Goal: Task Accomplishment & Management: Complete application form

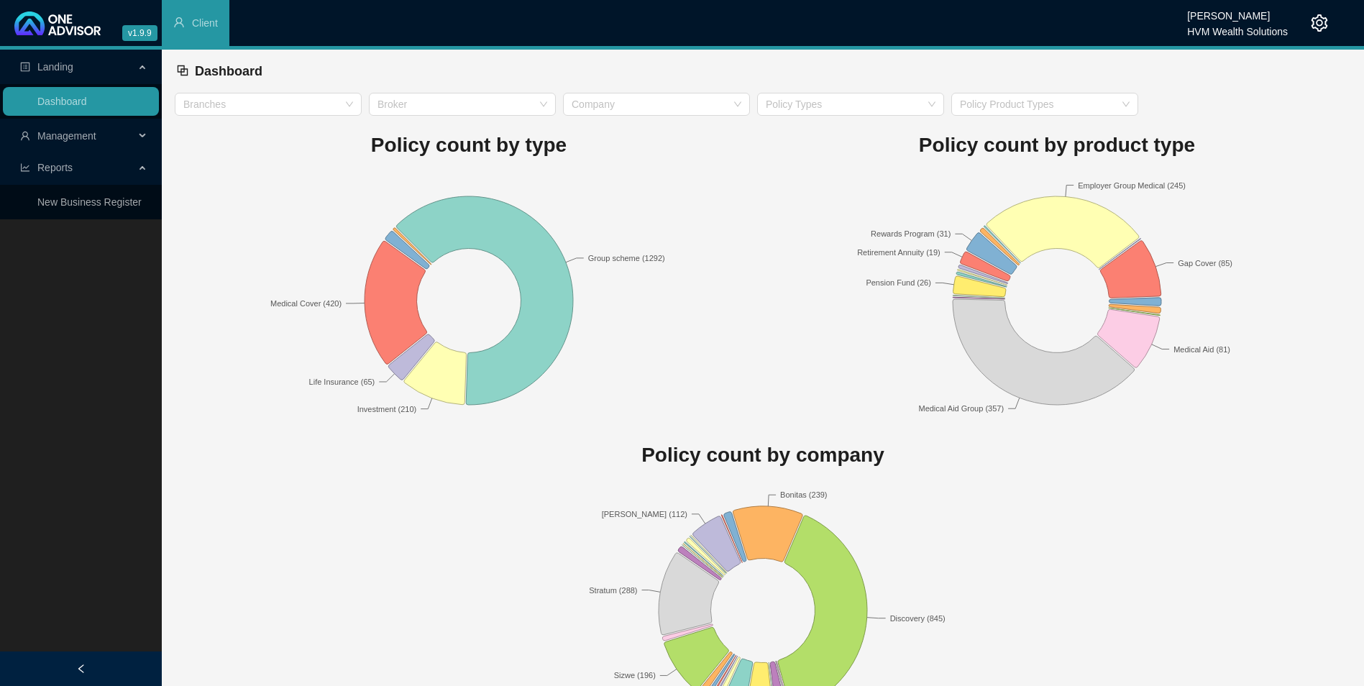
click at [60, 138] on span "Management" at bounding box center [66, 136] width 59 height 12
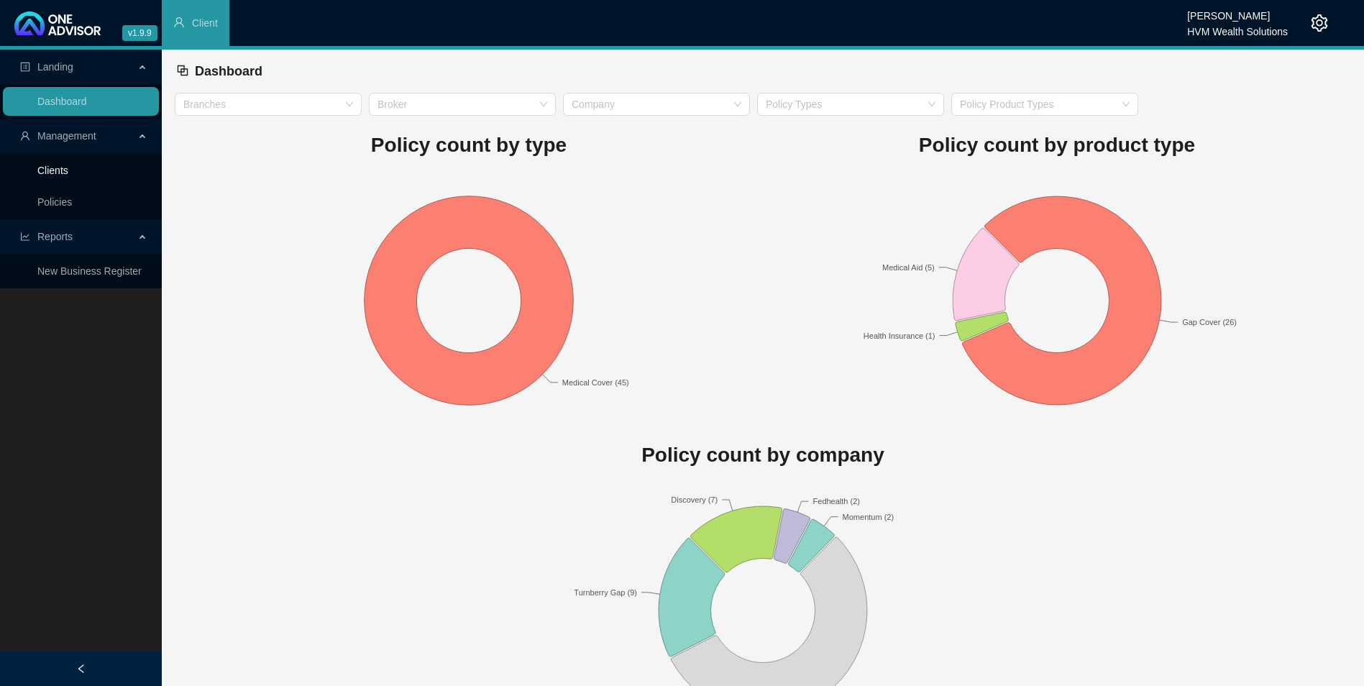
click at [57, 171] on link "Clients" at bounding box center [52, 171] width 31 height 12
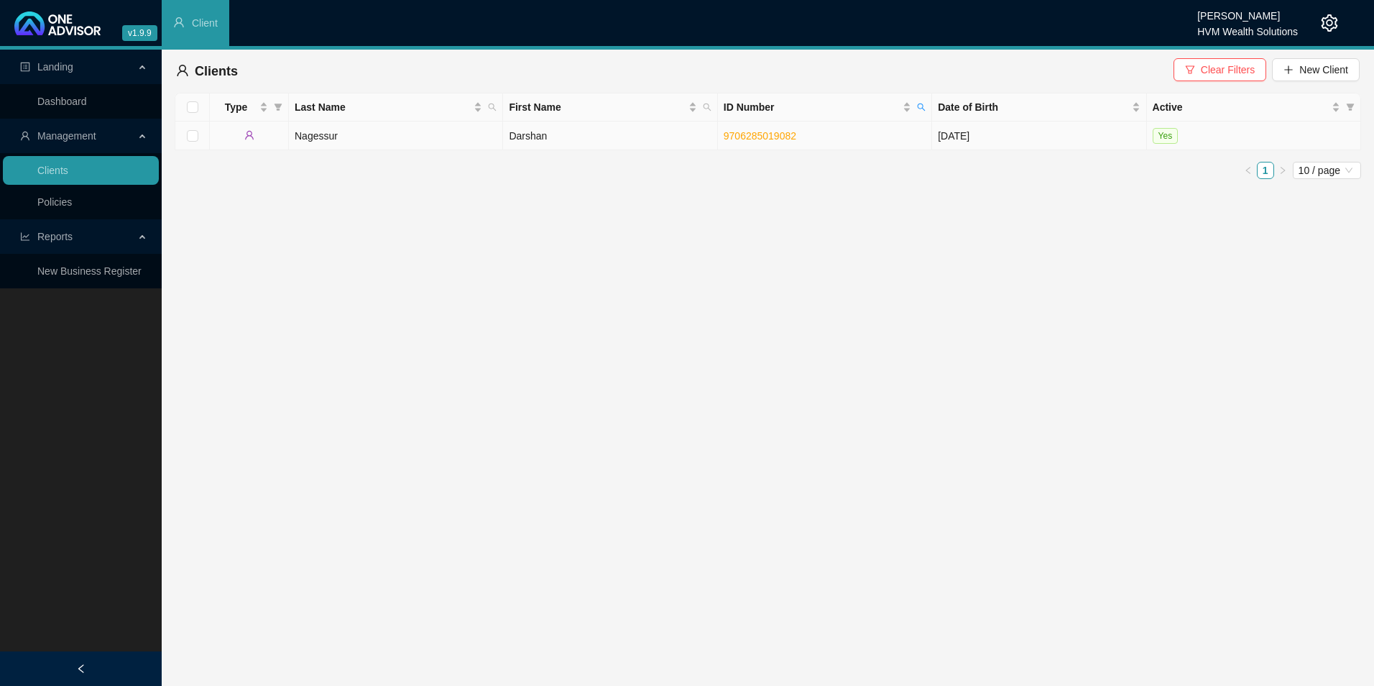
click at [597, 134] on td "Darshan" at bounding box center [610, 135] width 214 height 29
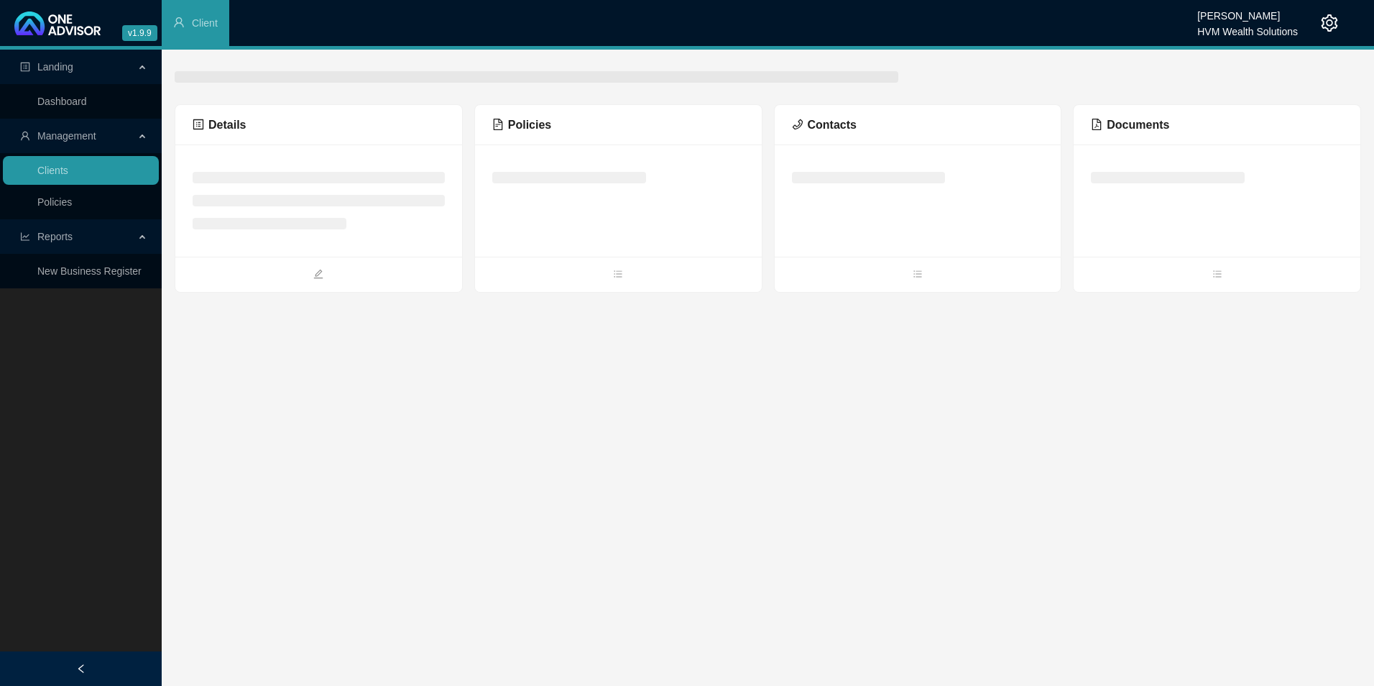
click at [512, 131] on span "Policies" at bounding box center [521, 125] width 59 height 12
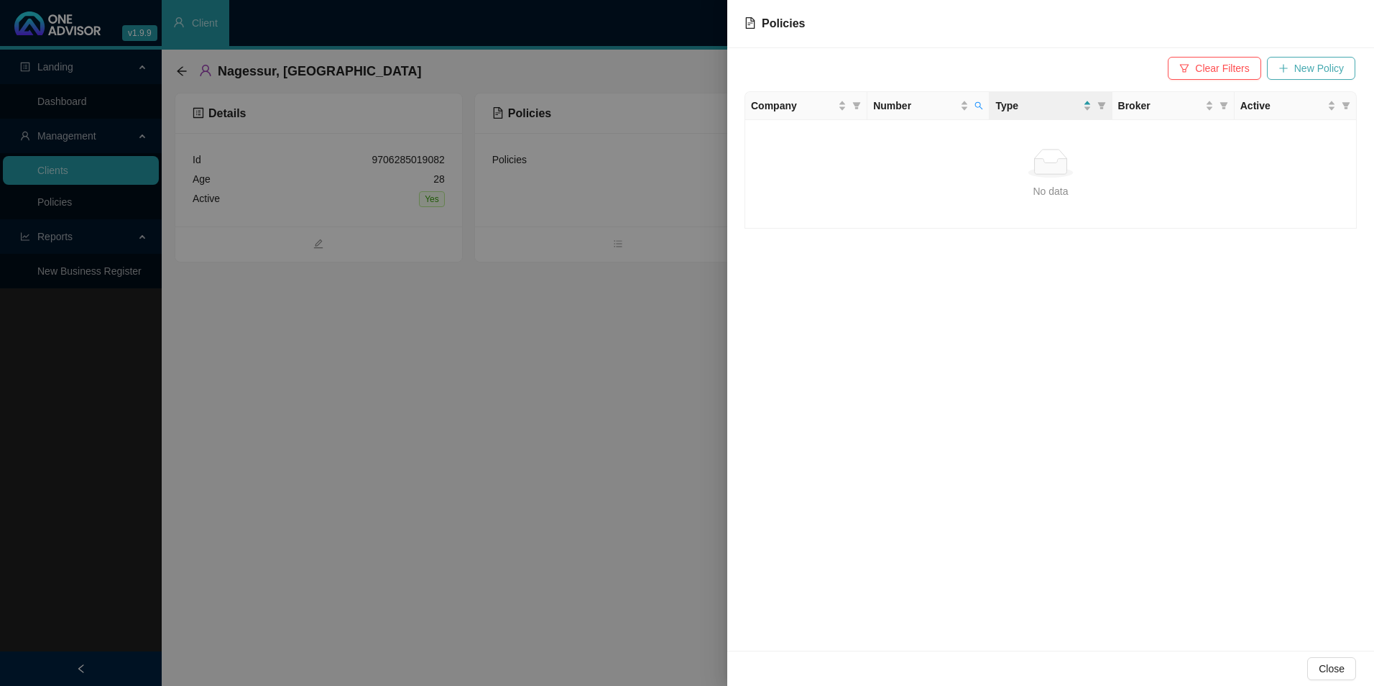
click at [1308, 67] on span "New Policy" at bounding box center [1320, 68] width 50 height 16
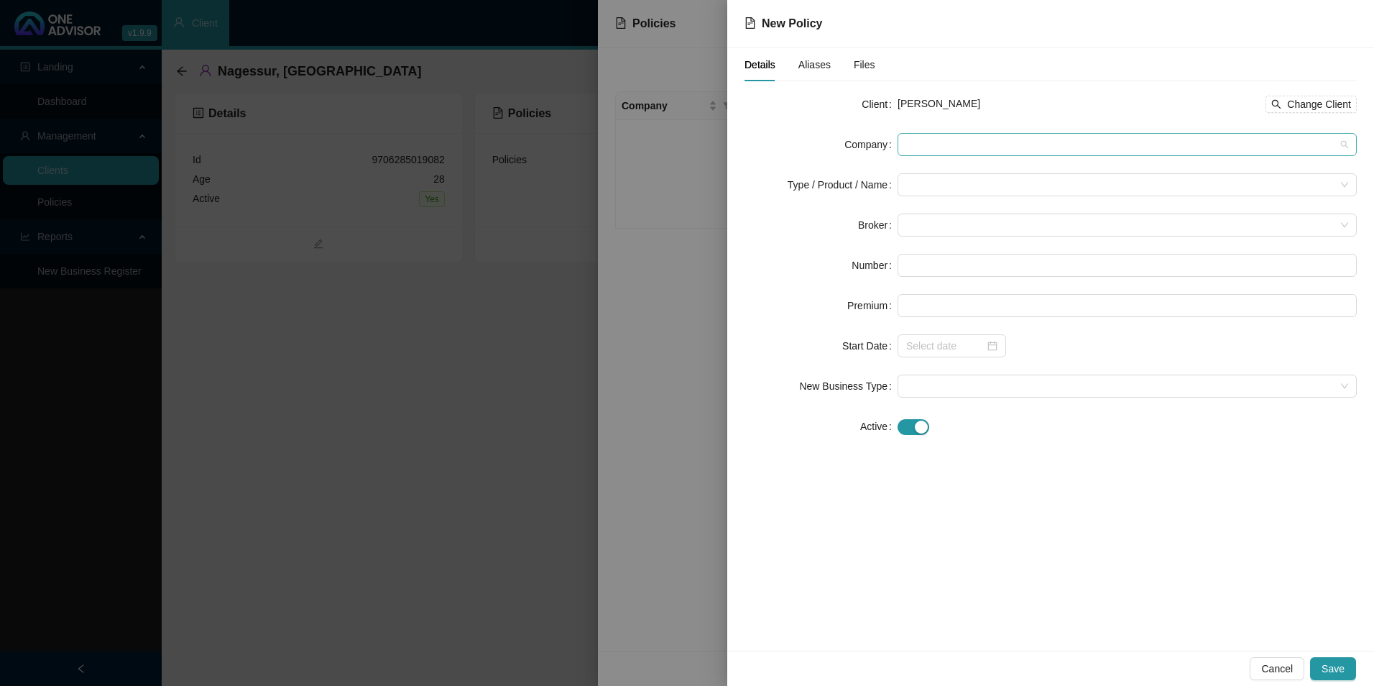
click at [1121, 137] on span at bounding box center [1127, 145] width 442 height 22
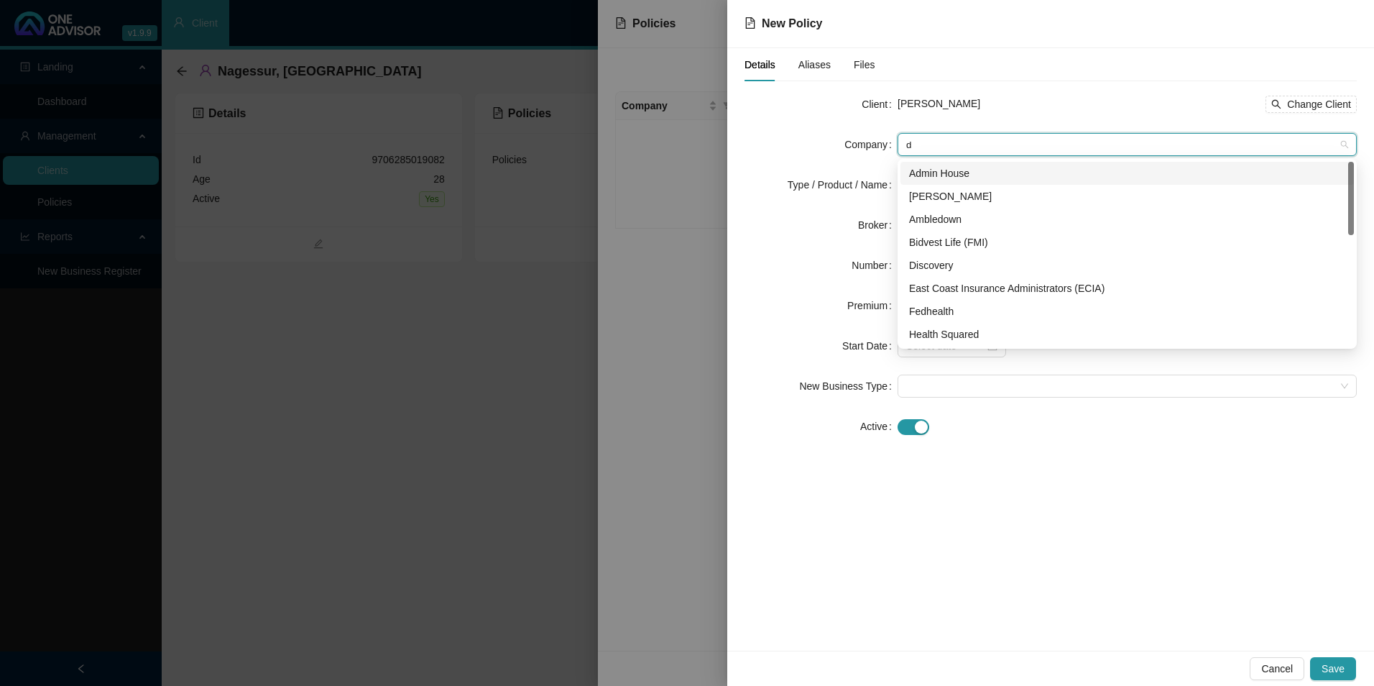
type input "di"
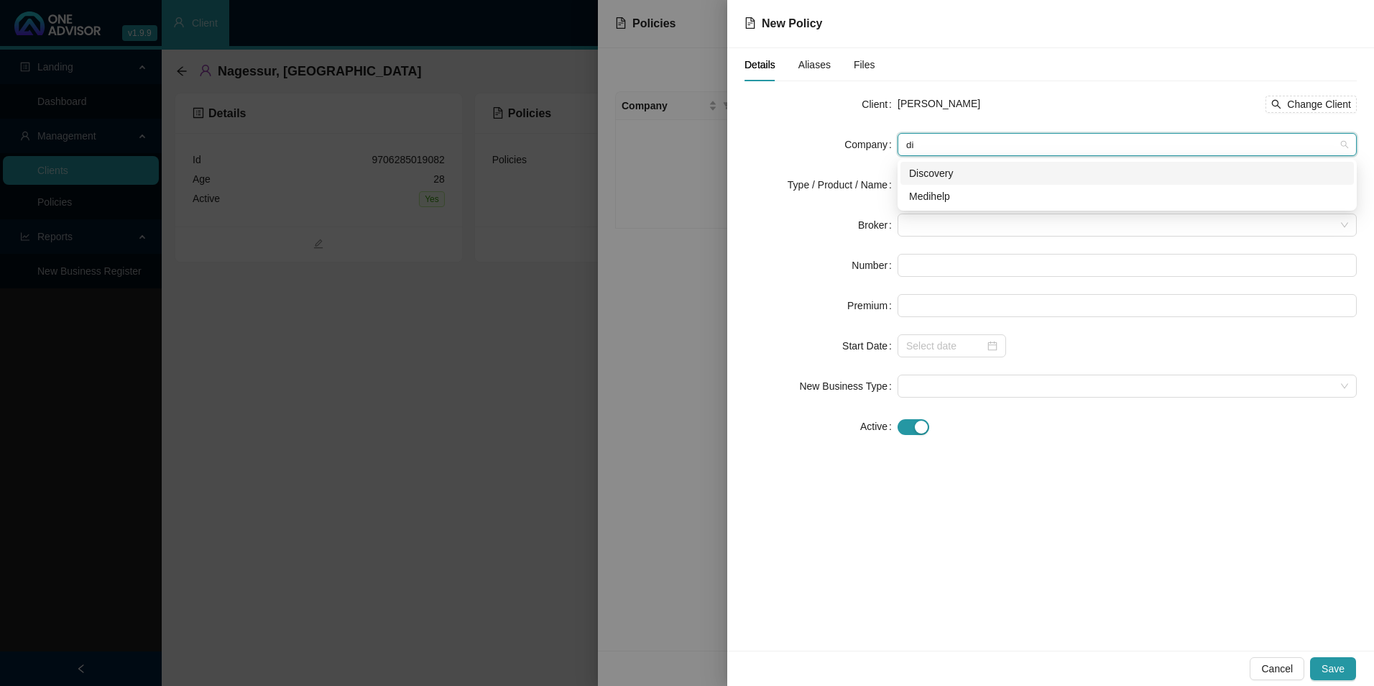
click at [947, 176] on div "Discovery" at bounding box center [1127, 173] width 436 height 16
click at [945, 182] on input "search" at bounding box center [1120, 185] width 429 height 22
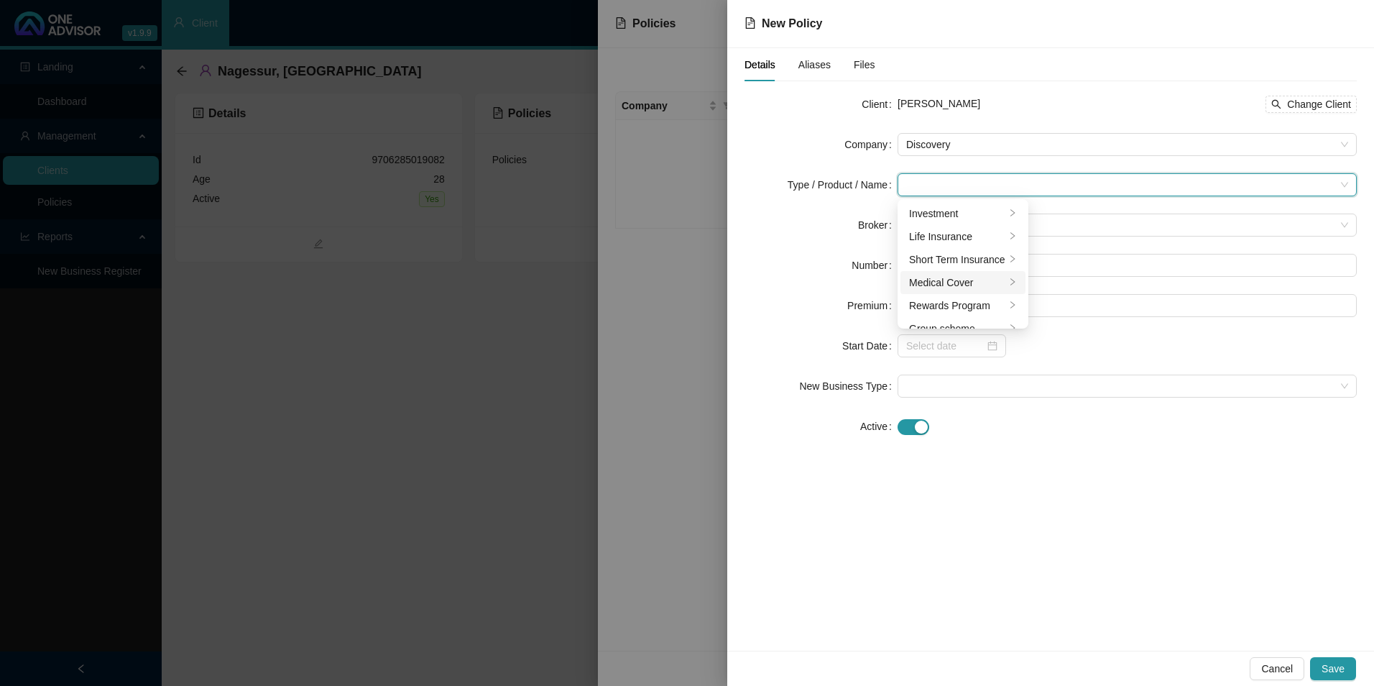
click at [935, 278] on div "Medical Cover" at bounding box center [957, 283] width 96 height 16
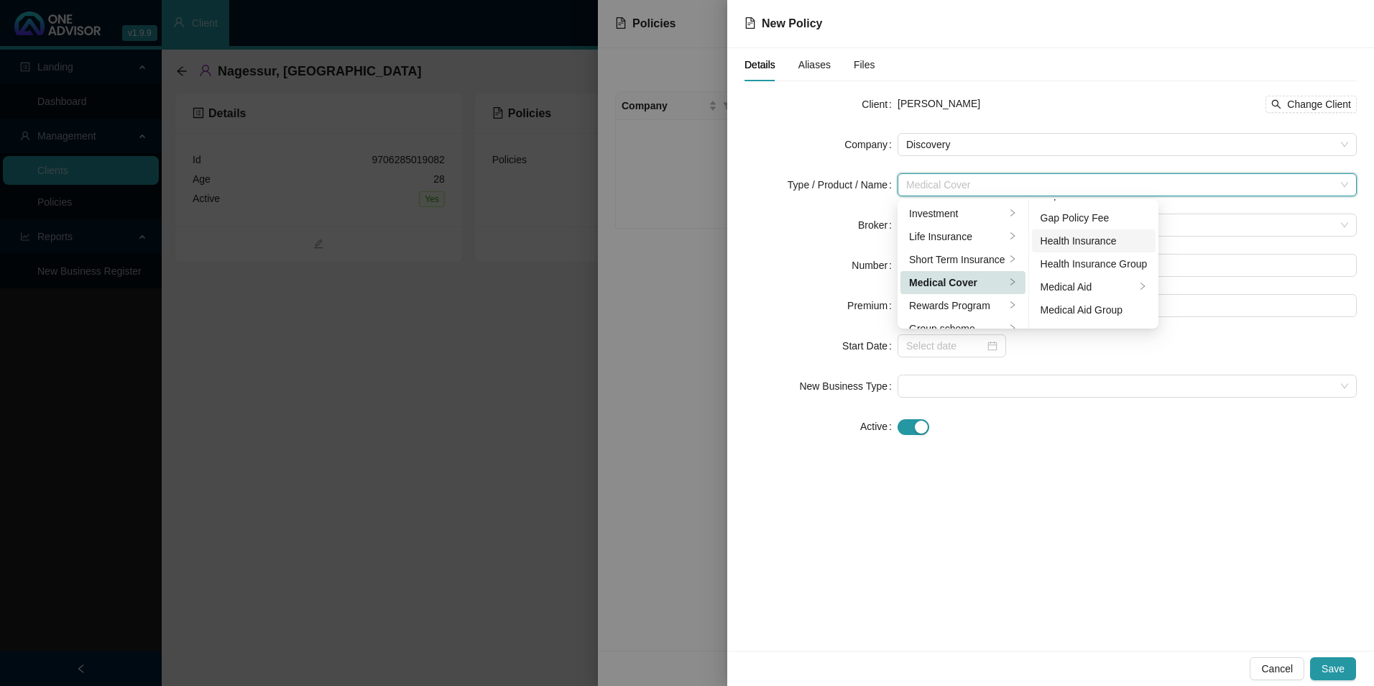
scroll to position [83, 0]
click at [1091, 242] on div "Medical Aid" at bounding box center [1089, 245] width 96 height 16
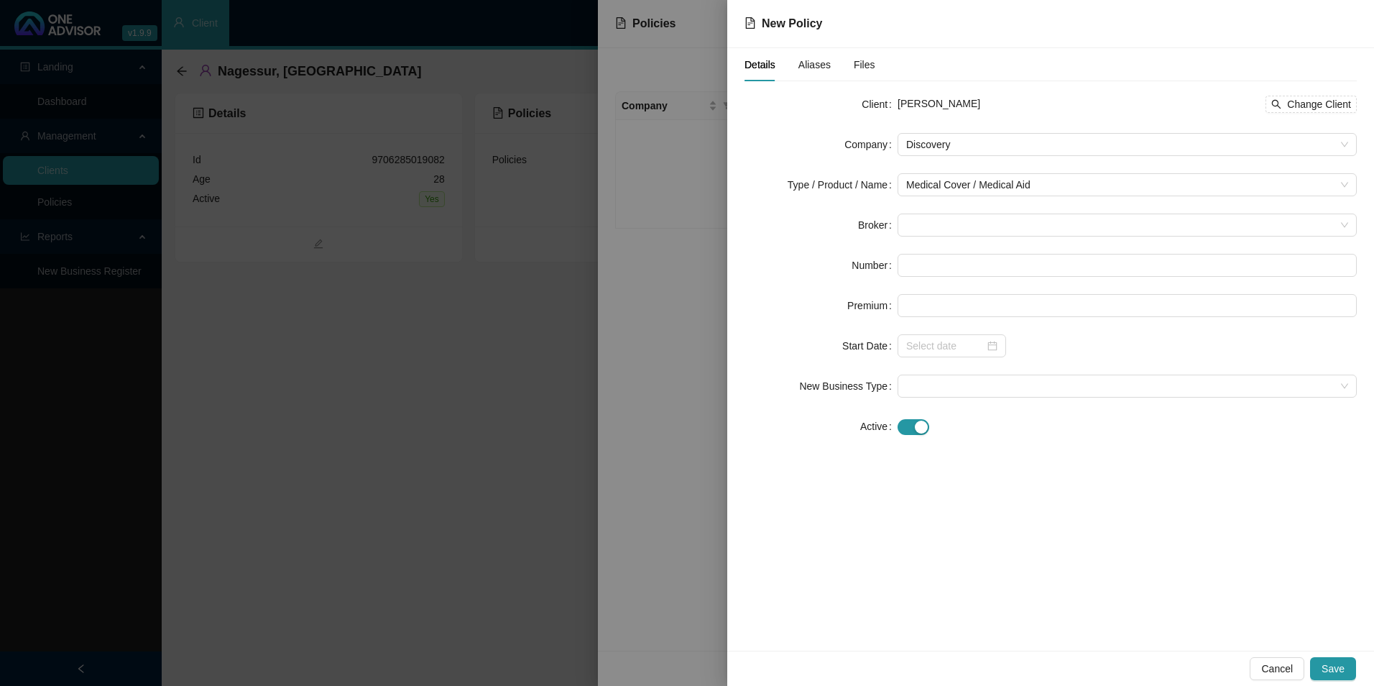
click at [1159, 451] on div "Client [PERSON_NAME] Change Client Company Discovery Type / Product / Name Medi…" at bounding box center [1051, 274] width 612 height 362
click at [956, 234] on span at bounding box center [1127, 225] width 442 height 22
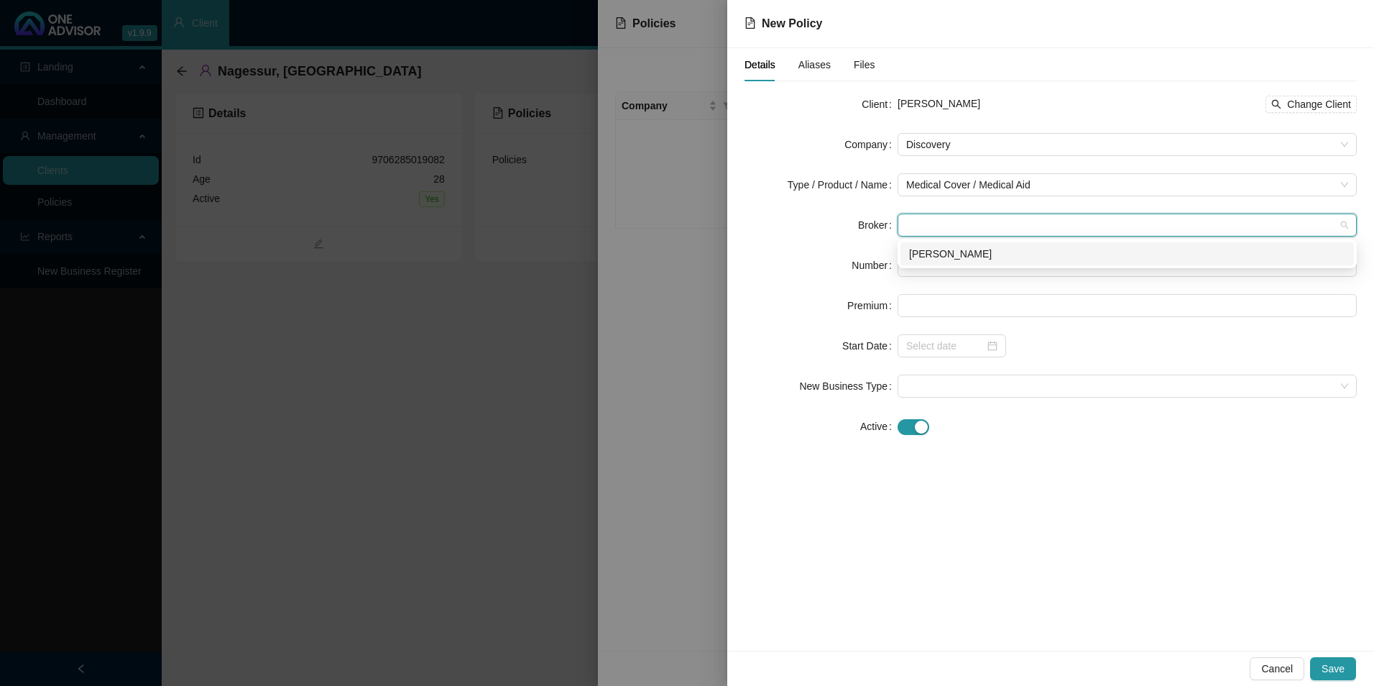
click at [965, 252] on div "[PERSON_NAME]" at bounding box center [1127, 254] width 436 height 16
click at [966, 254] on input "text" at bounding box center [1127, 265] width 459 height 23
click at [979, 263] on input "text" at bounding box center [1127, 265] width 459 height 23
paste input "933824480"
click at [927, 264] on input "933824480" at bounding box center [1127, 265] width 459 height 23
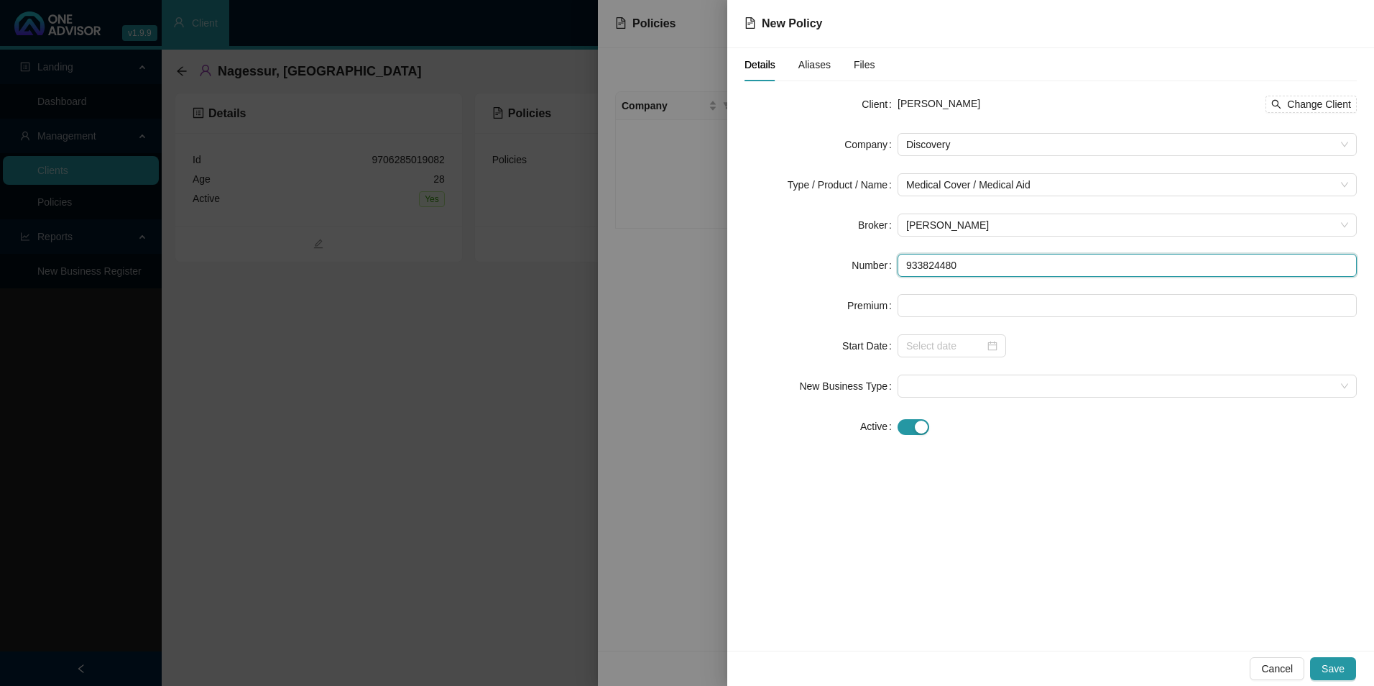
type input "933824480"
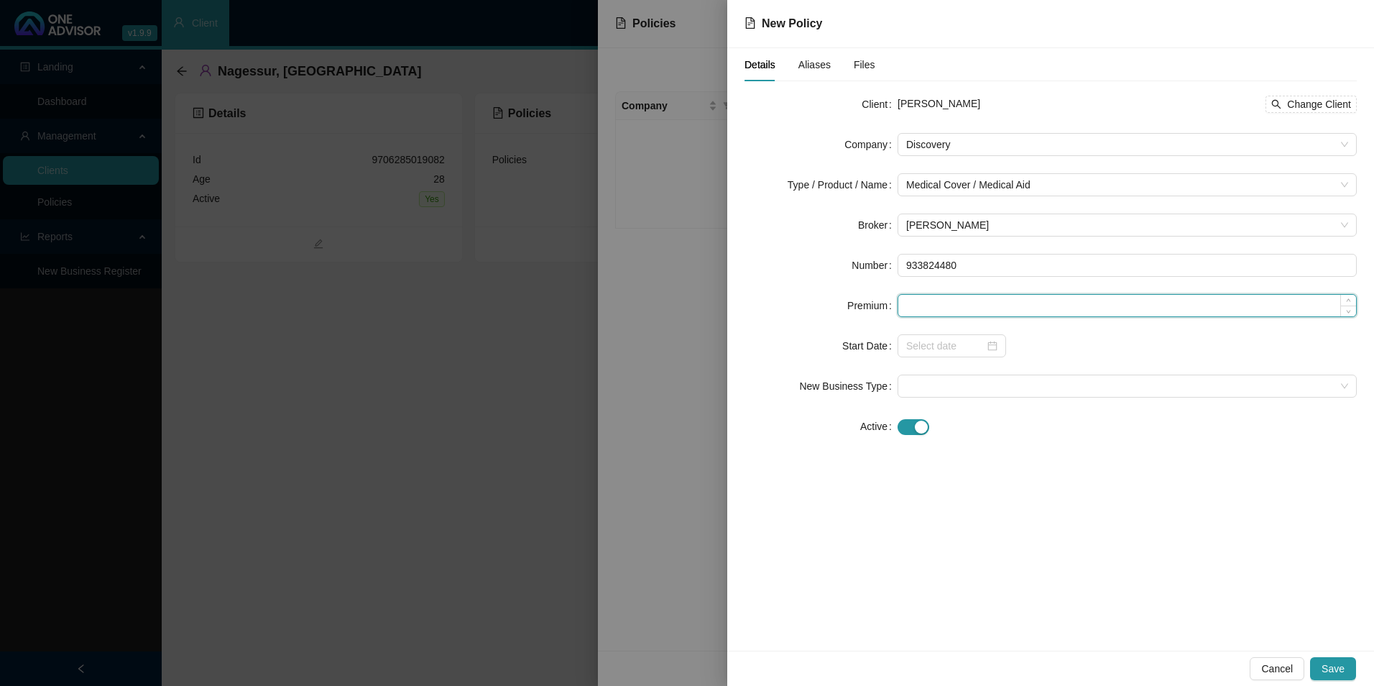
click at [937, 300] on input at bounding box center [1128, 306] width 458 height 22
paste input "3624"
type input "3624.00"
click at [955, 343] on input at bounding box center [945, 346] width 78 height 16
click at [973, 344] on input at bounding box center [945, 346] width 78 height 16
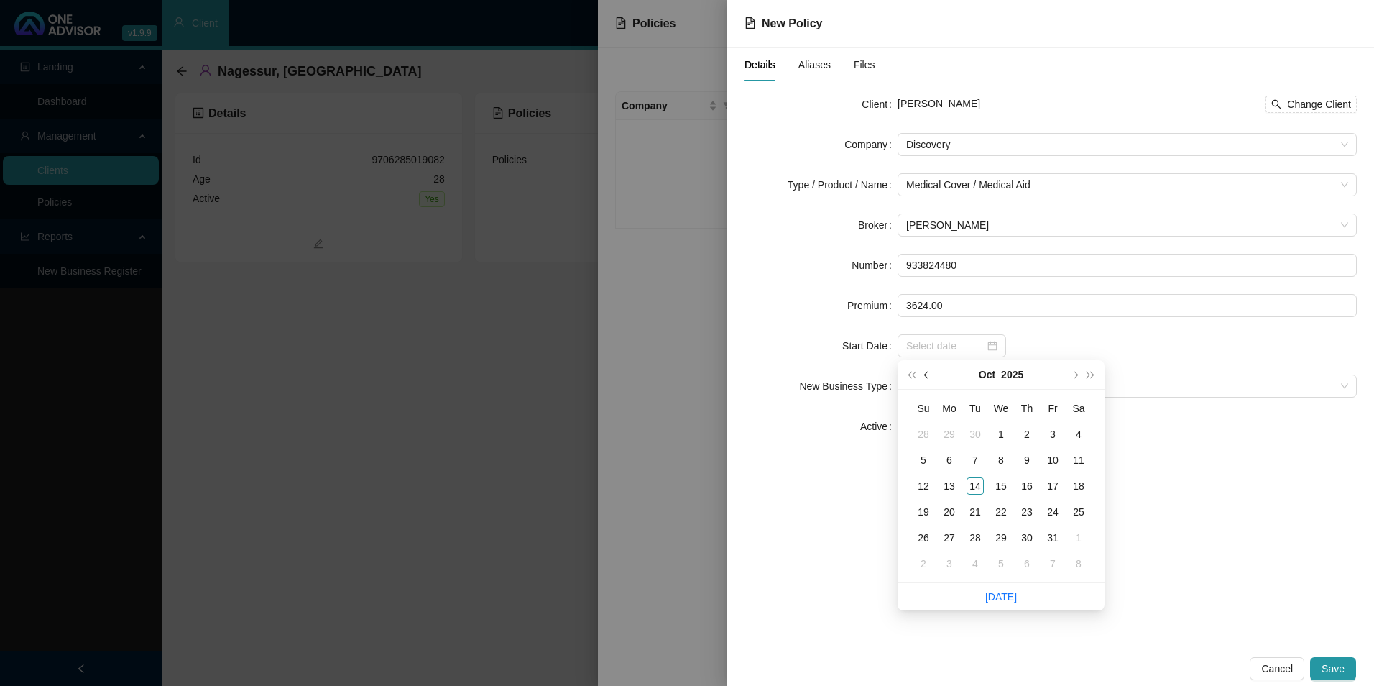
click at [927, 381] on button "prev-year" at bounding box center [927, 374] width 16 height 29
type input "[DATE]"
click at [950, 431] on div "1" at bounding box center [949, 434] width 17 height 17
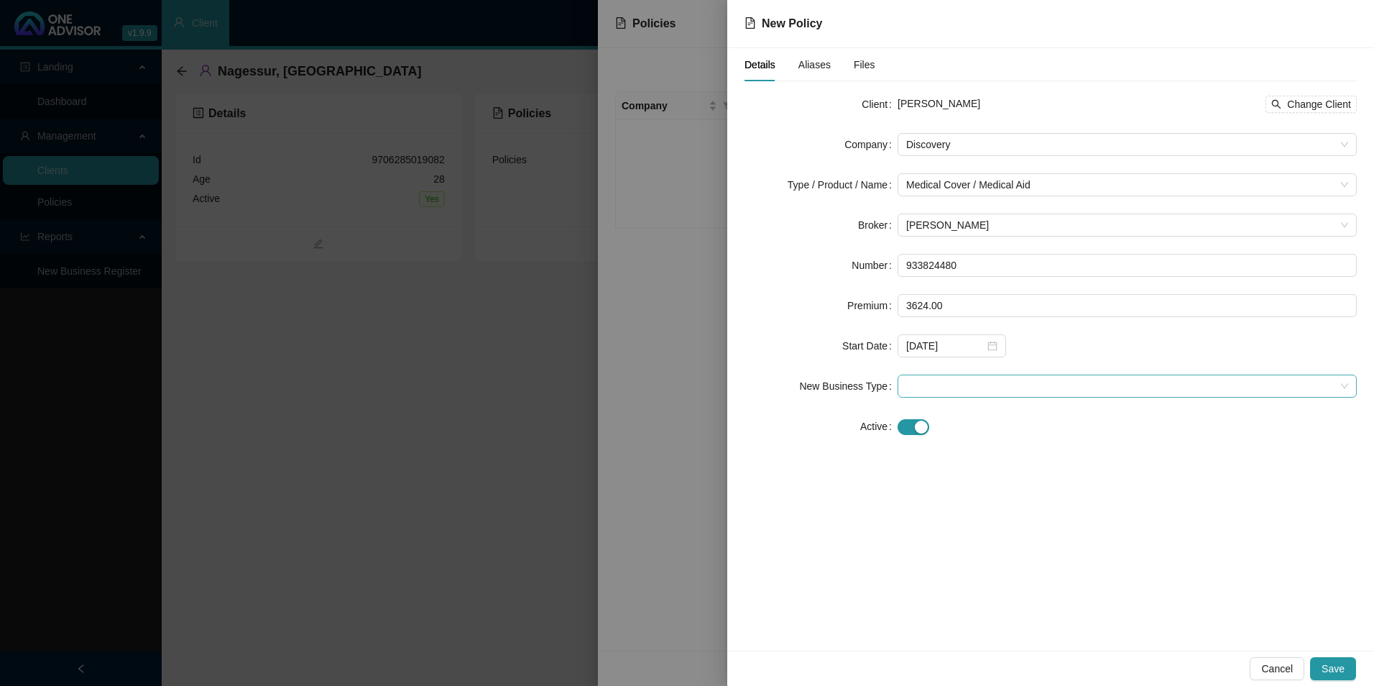
click at [952, 376] on span at bounding box center [1127, 386] width 442 height 22
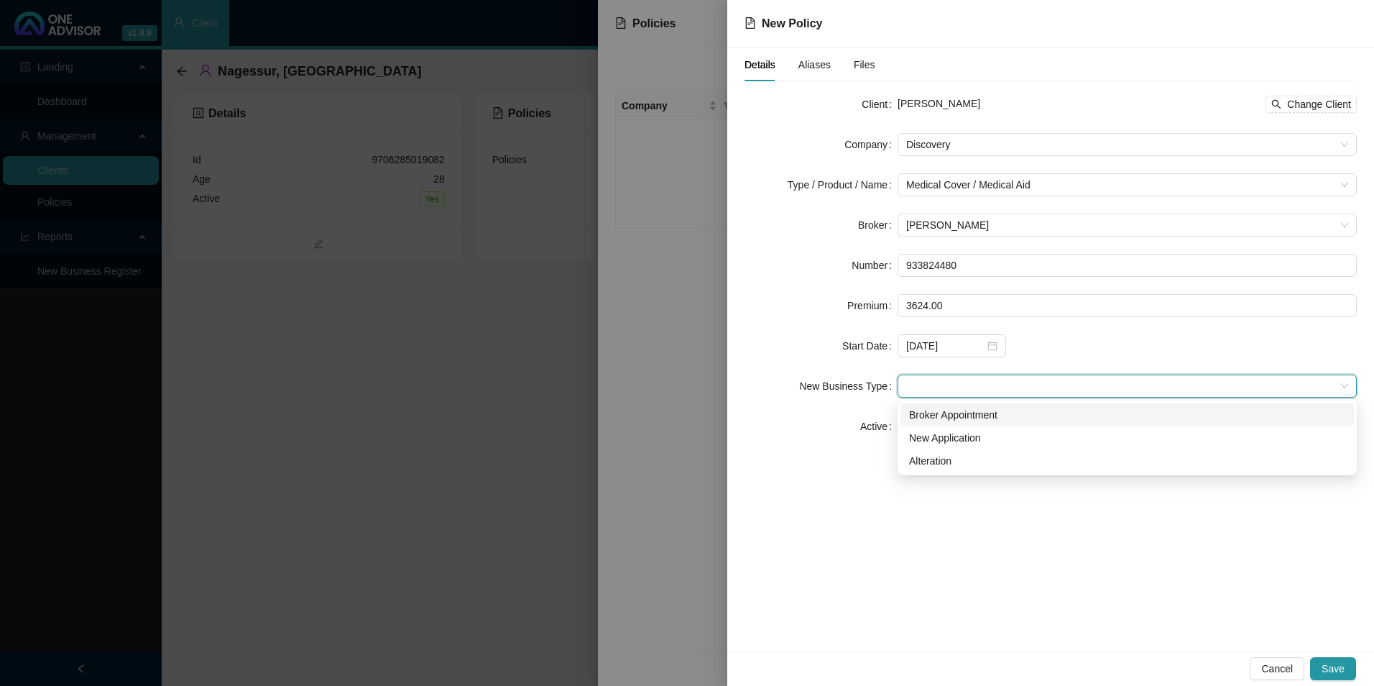
click at [952, 421] on div "Broker Appointment" at bounding box center [1127, 415] width 436 height 16
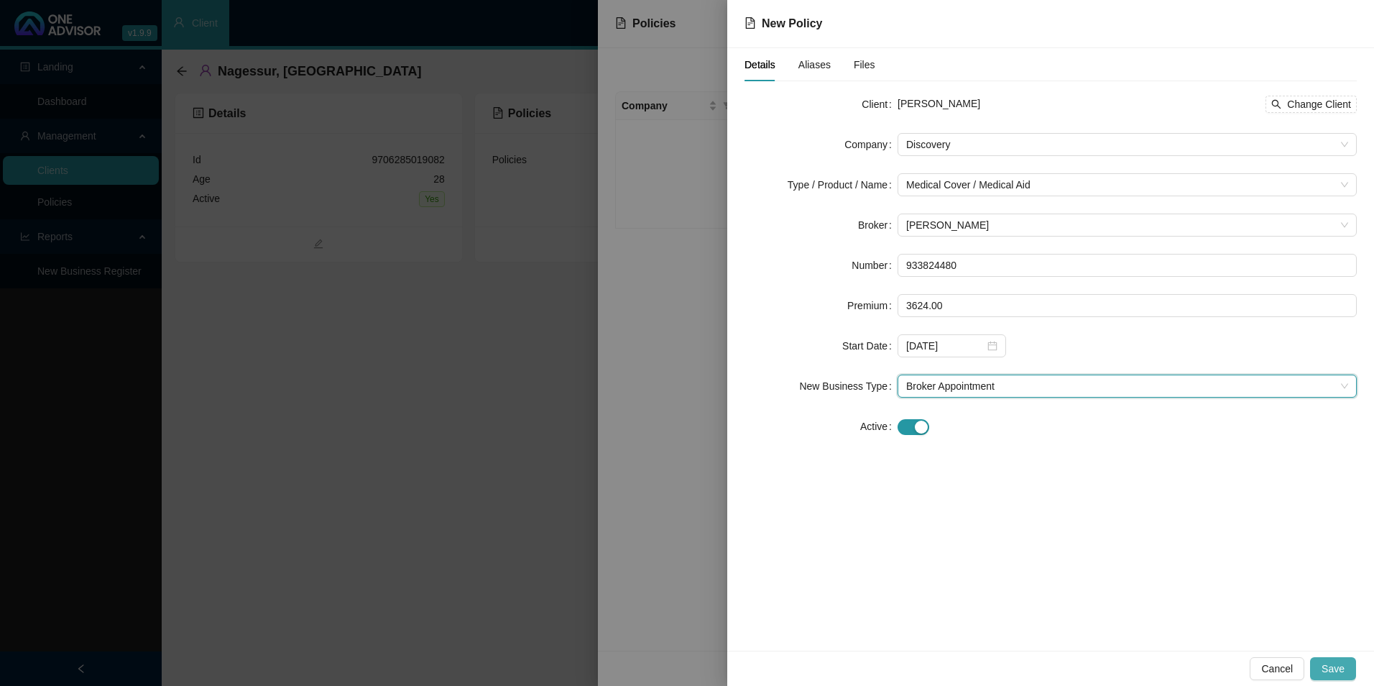
click at [1338, 669] on span "Save" at bounding box center [1333, 669] width 23 height 16
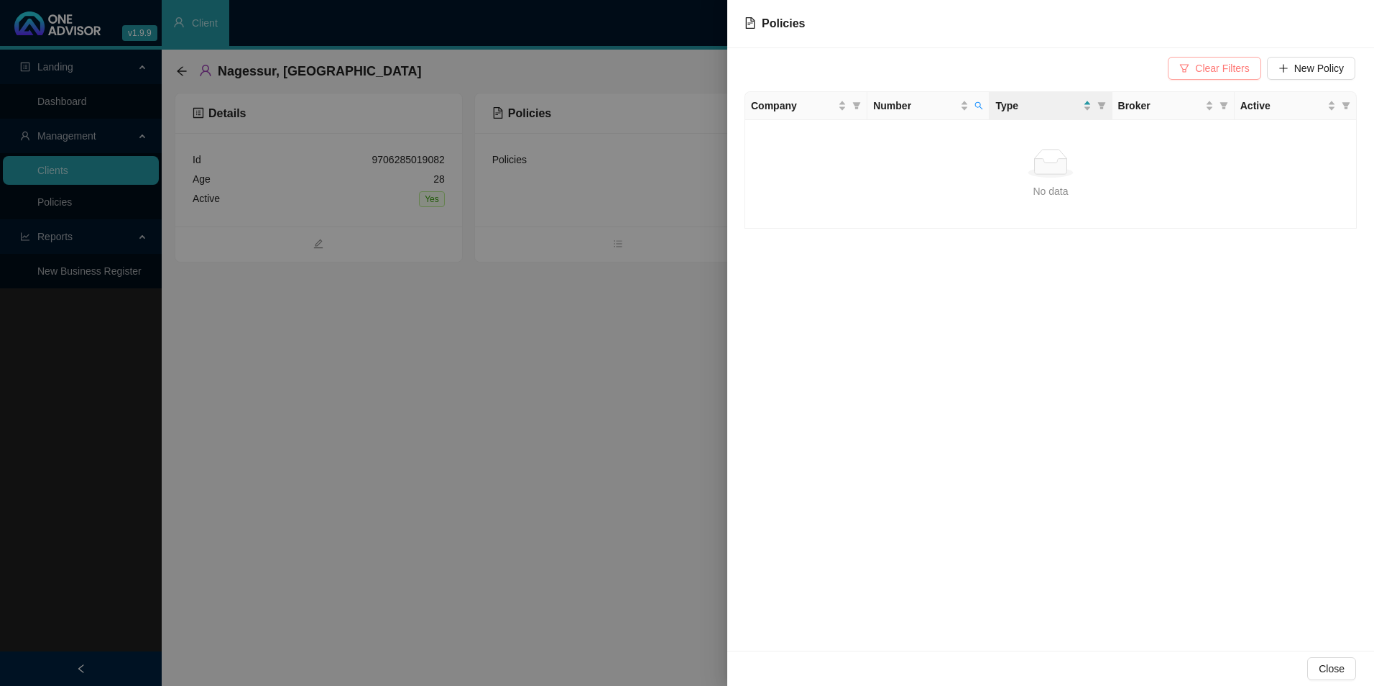
click at [1251, 58] on button "Clear Filters" at bounding box center [1214, 68] width 93 height 23
click at [926, 136] on td "933824480" at bounding box center [929, 134] width 122 height 28
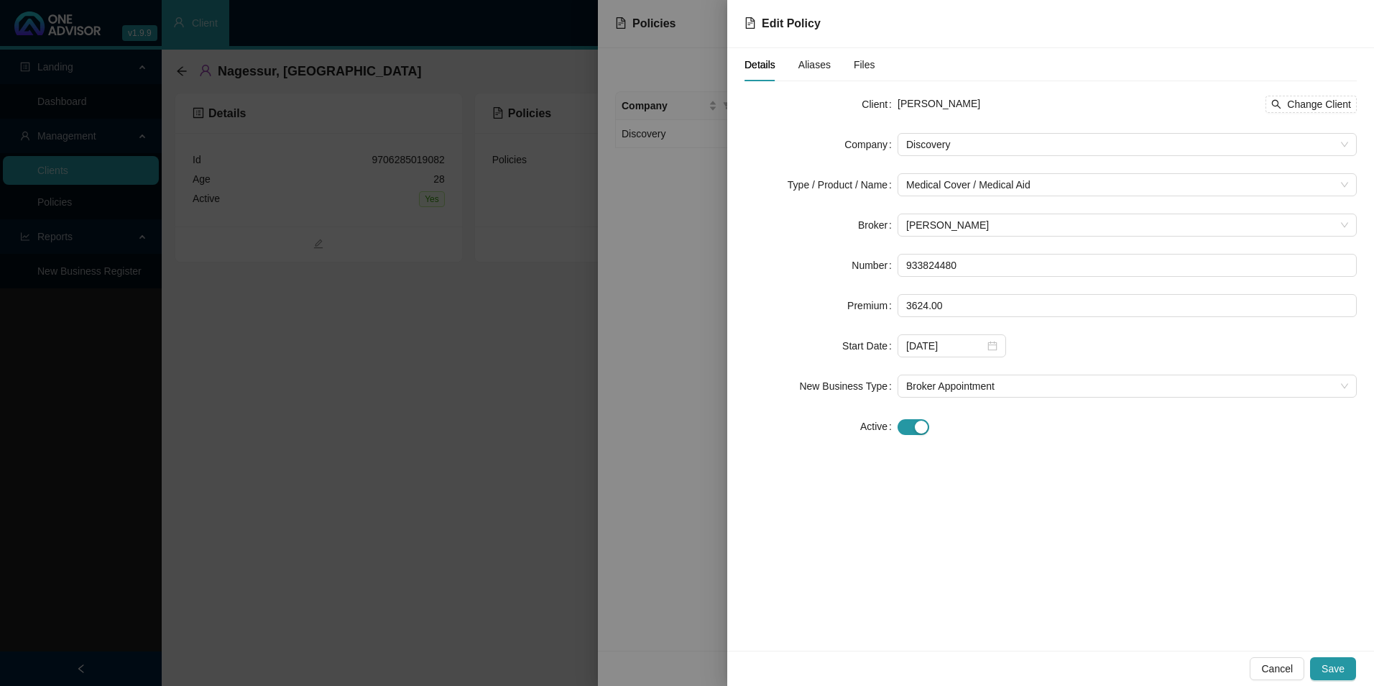
click at [821, 71] on div "Aliases" at bounding box center [815, 65] width 32 height 16
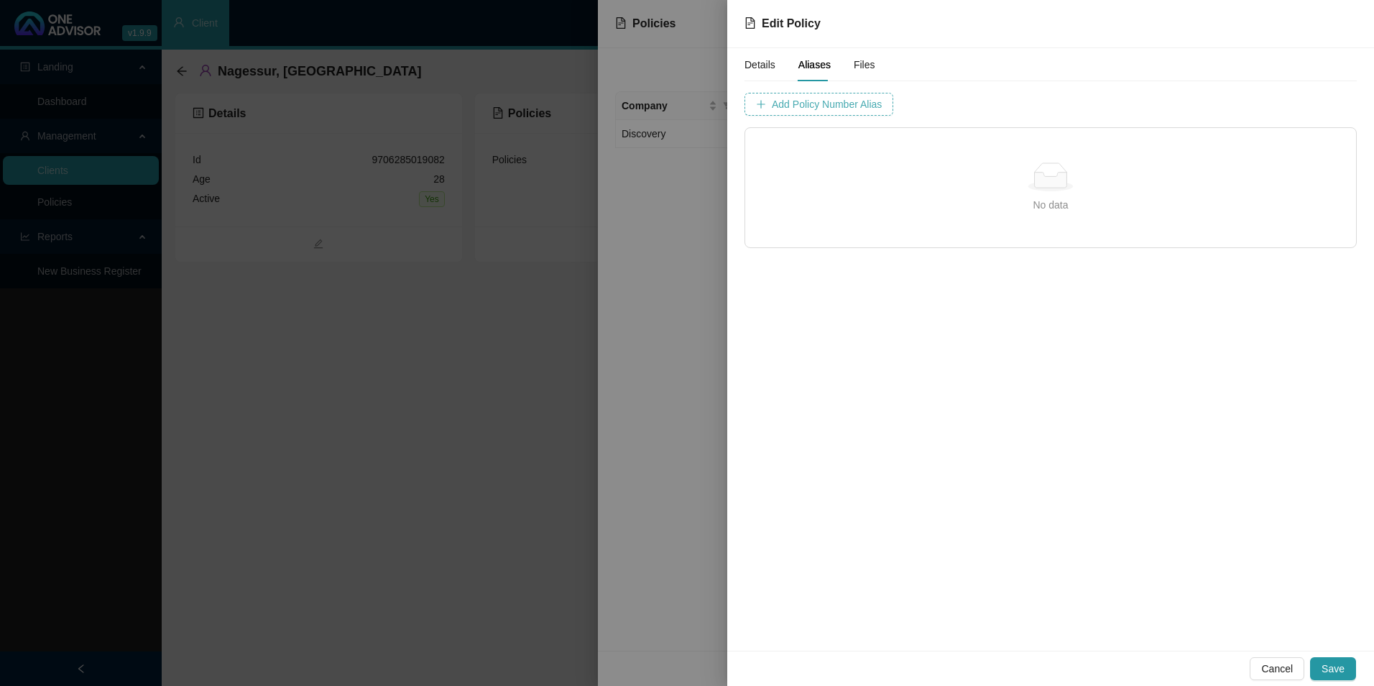
click at [853, 103] on span "Add Policy Number Alias" at bounding box center [827, 104] width 110 height 16
type input "􀀘􀀗􀀗􀀙􀀘􀀘􀀚􀀘􀀗􀀙"
drag, startPoint x: 929, startPoint y: 106, endPoint x: 766, endPoint y: 113, distance: 163.3
click at [778, 106] on div "Policy Number [PERSON_NAME] 􀀘􀀗􀀗􀀙􀀘􀀘􀀚􀀘􀀗􀀙" at bounding box center [897, 104] width 304 height 23
click at [901, 91] on div "Details Aliases Files Policy Number Alias Cancel Add Policy Number Alias No dat…" at bounding box center [1051, 148] width 612 height 200
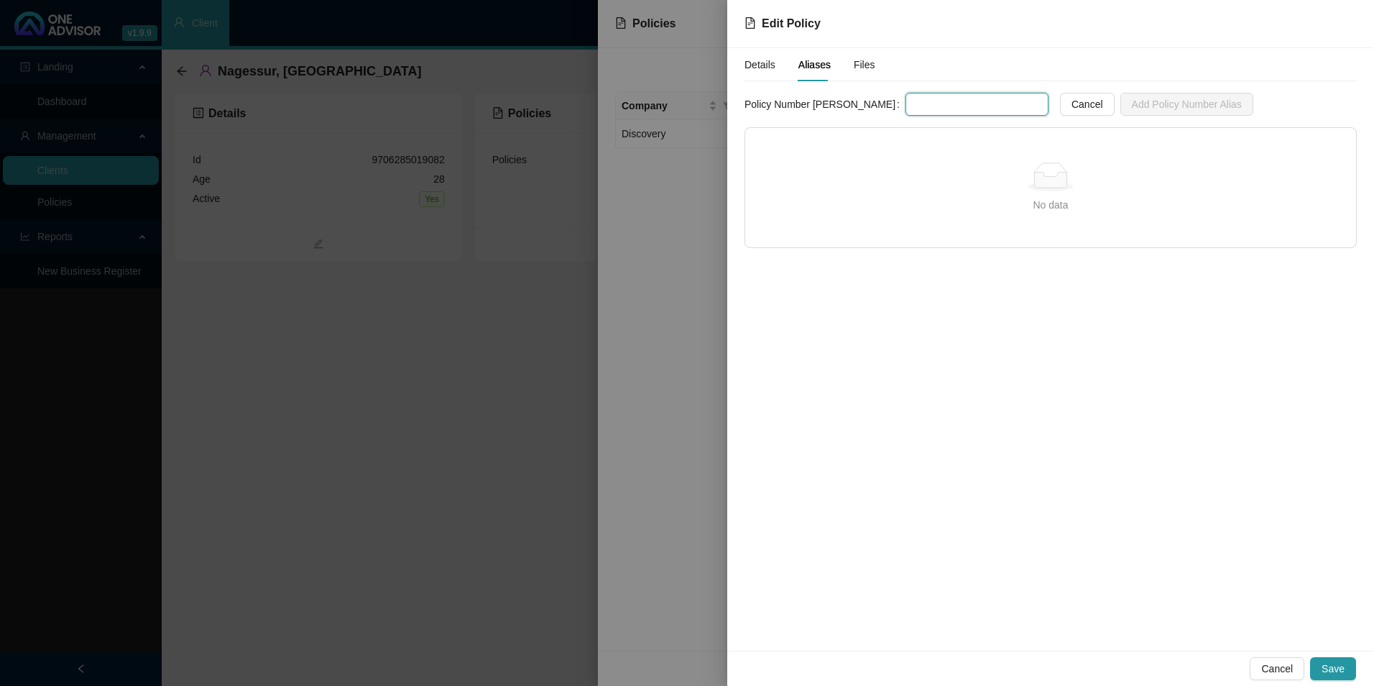
click at [906, 101] on input "text" at bounding box center [977, 104] width 143 height 23
type input "5004556504"
click at [1136, 104] on span "Add Policy Number Alias" at bounding box center [1187, 104] width 110 height 16
click at [747, 56] on div "Details" at bounding box center [760, 64] width 31 height 33
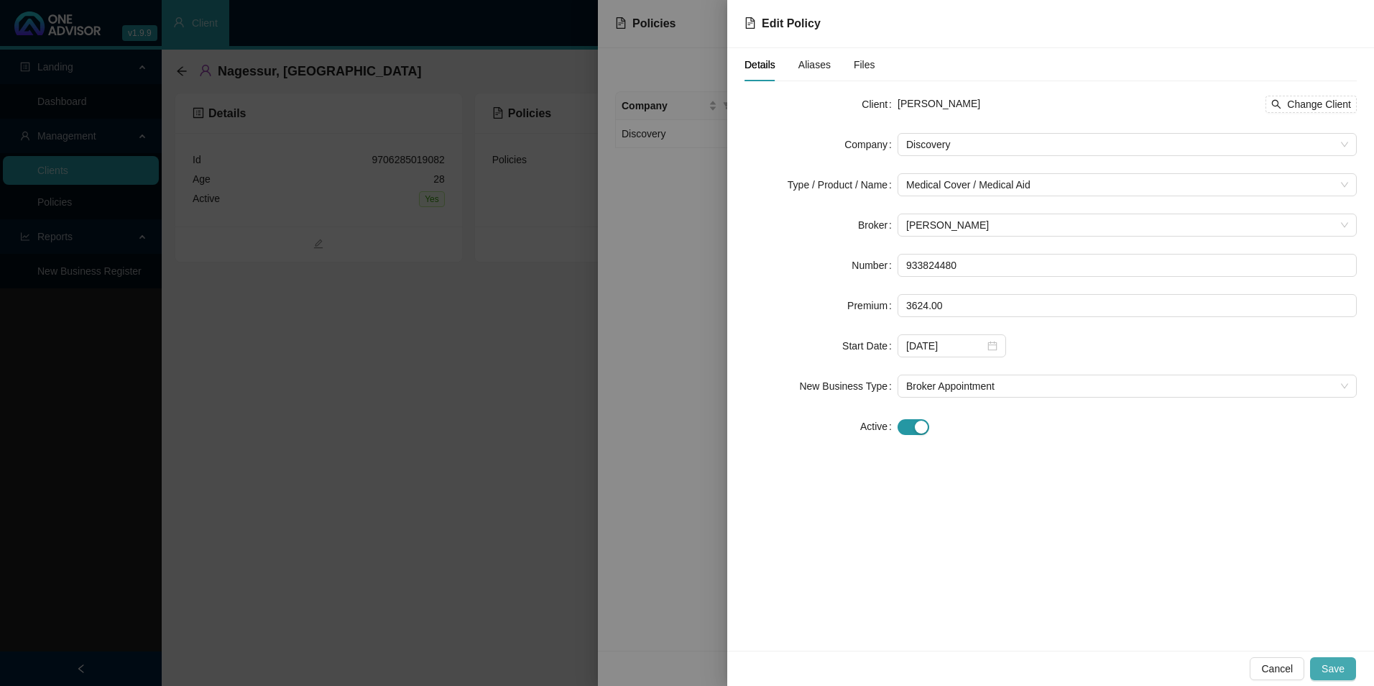
click at [1332, 668] on span "Save" at bounding box center [1333, 669] width 23 height 16
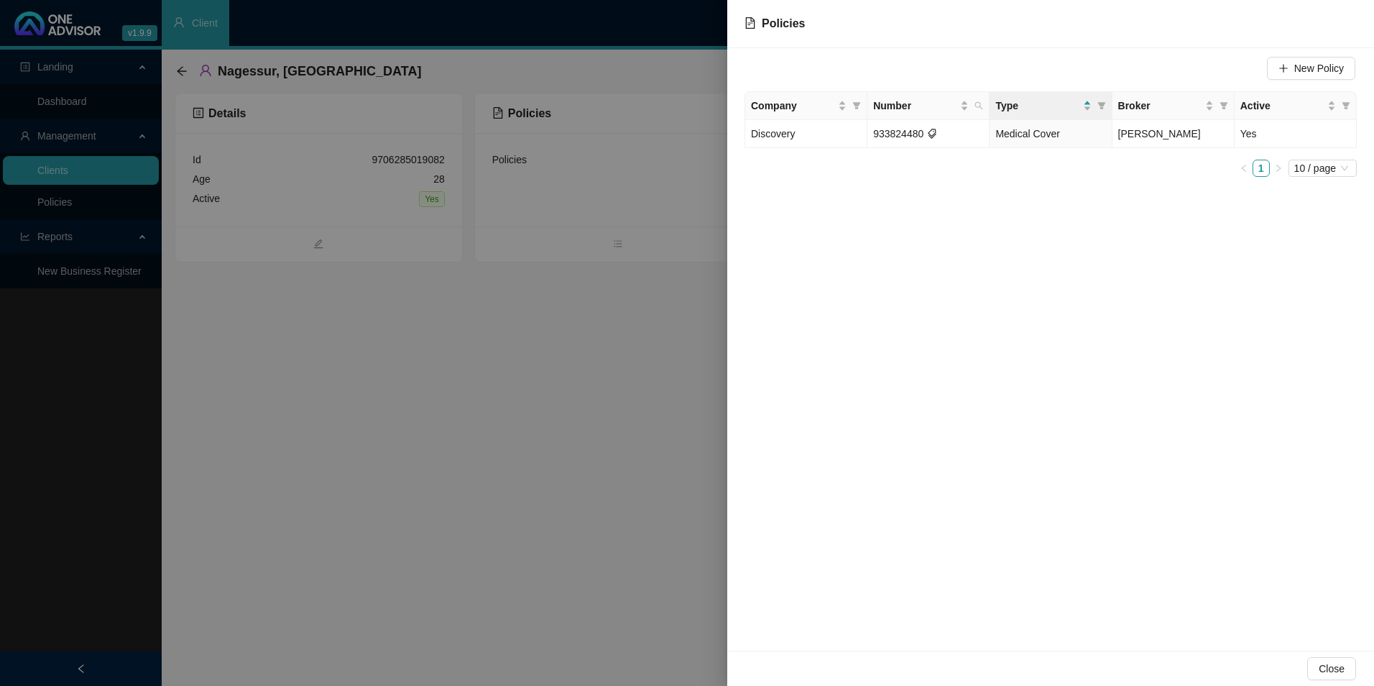
click at [614, 337] on div at bounding box center [687, 343] width 1374 height 686
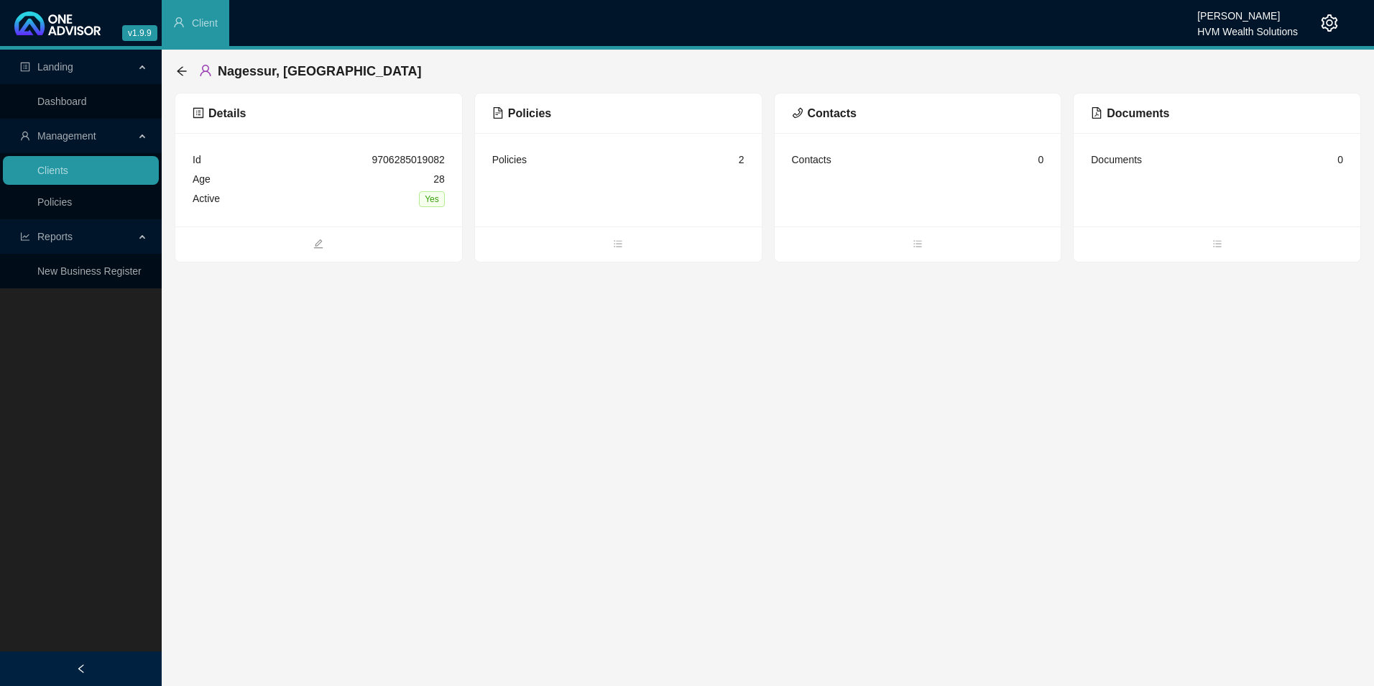
click at [1205, 24] on div "HVM Wealth Solutions" at bounding box center [1248, 27] width 101 height 16
click at [1348, 24] on header "v1.9.9 Chanel [PERSON_NAME] HVM Wealth Solutions Client" at bounding box center [687, 25] width 1374 height 50
click at [1328, 18] on icon "setting" at bounding box center [1329, 22] width 17 height 17
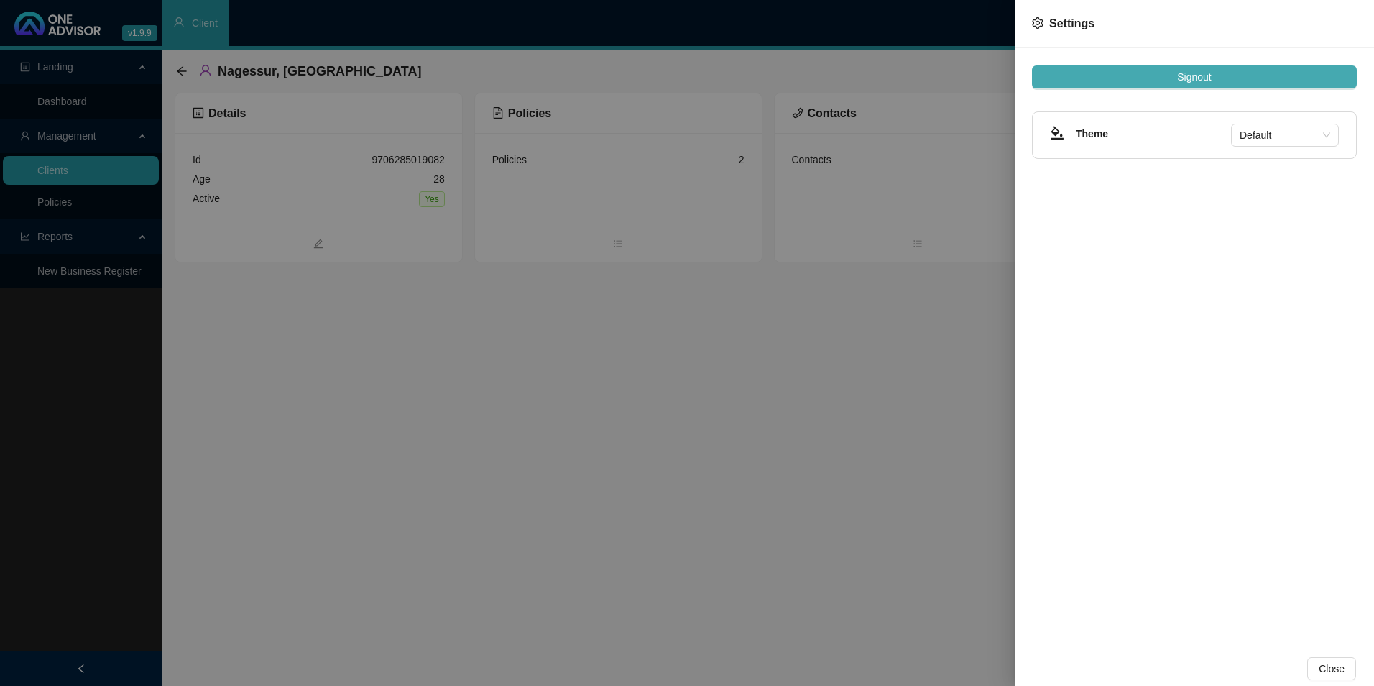
click at [1215, 74] on button "Signout" at bounding box center [1194, 76] width 325 height 23
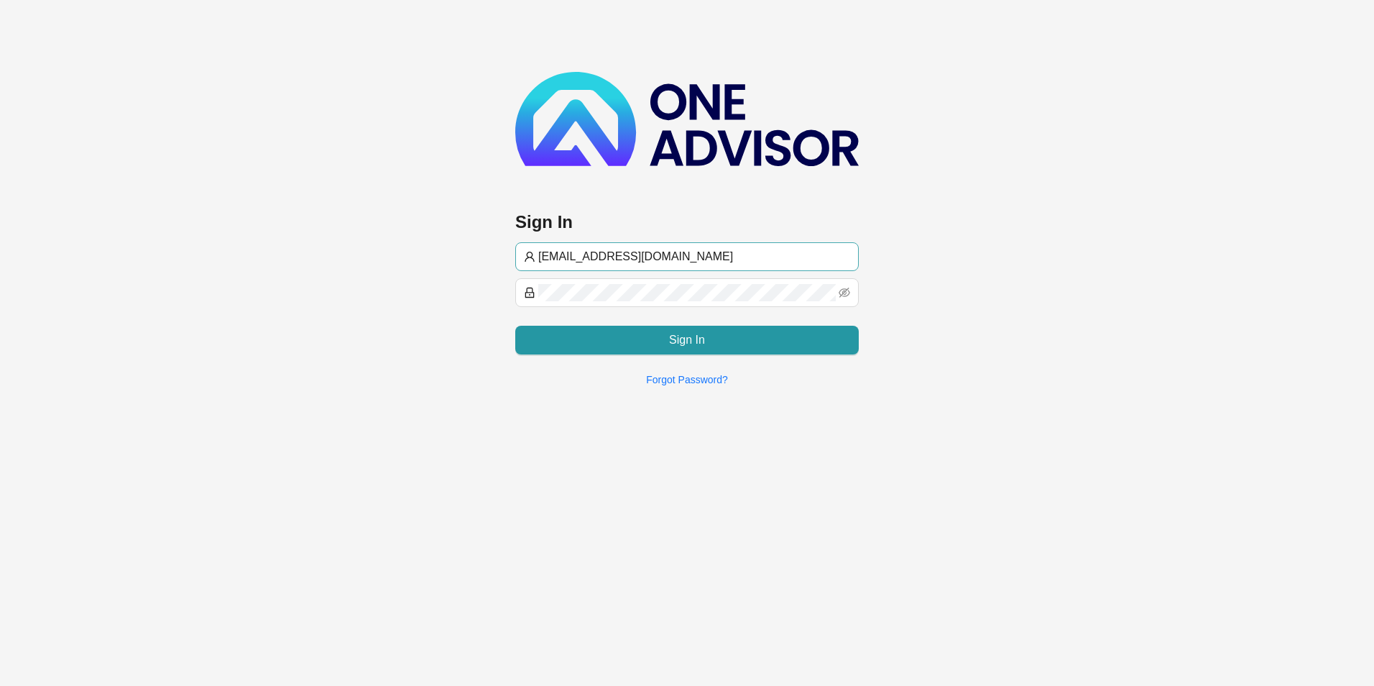
click at [656, 265] on span "[EMAIL_ADDRESS][DOMAIN_NAME]" at bounding box center [687, 256] width 344 height 29
click at [656, 256] on input "[EMAIL_ADDRESS][DOMAIN_NAME]" at bounding box center [694, 256] width 312 height 17
type input "[PERSON_NAME]@hvmws"
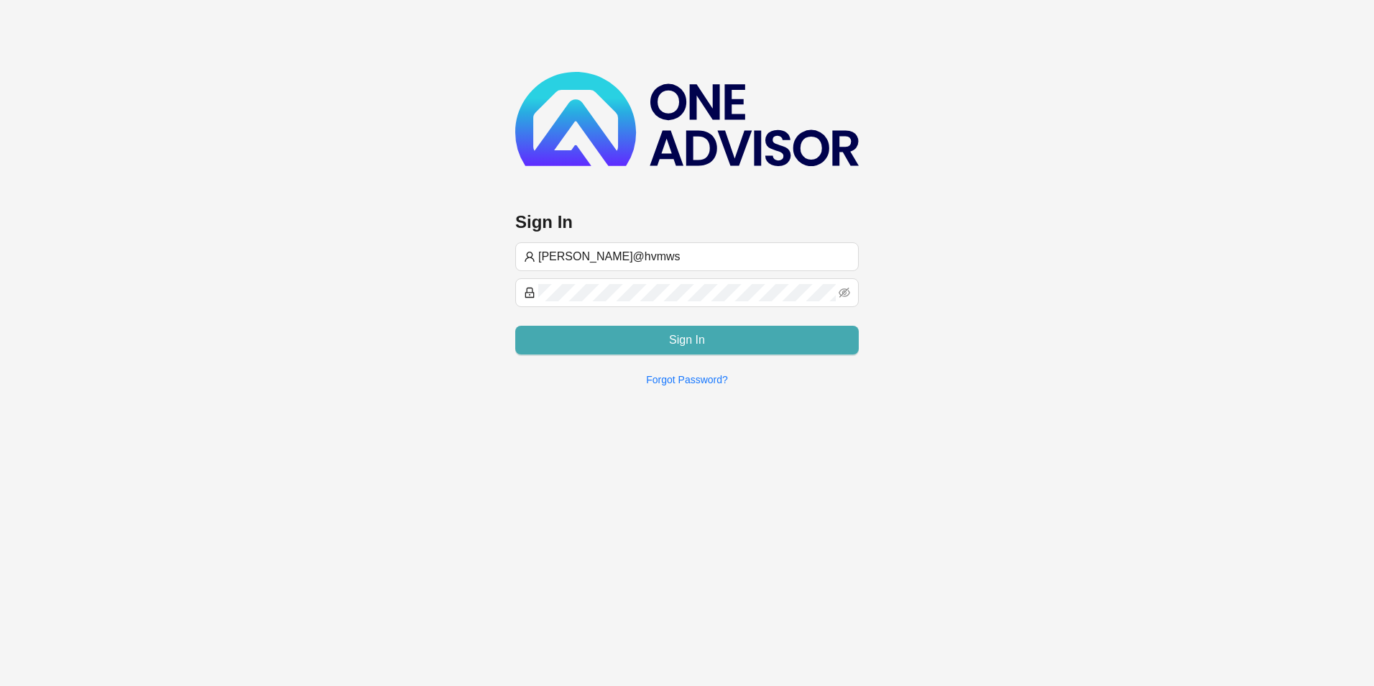
click at [622, 343] on button "Sign In" at bounding box center [687, 340] width 344 height 29
